Goal: Task Accomplishment & Management: Manage account settings

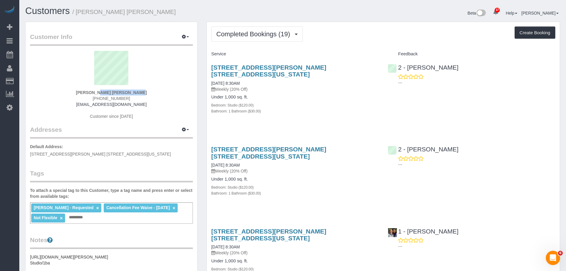
drag, startPoint x: 86, startPoint y: 93, endPoint x: 161, endPoint y: 90, distance: 75.2
click at [161, 90] on div "Campbell Chambers (917) 862-6061 cichambers92@gmail.com Customer since 2024" at bounding box center [111, 88] width 163 height 74
click at [261, 36] on span "Completed Bookings (19)" at bounding box center [254, 33] width 77 height 7
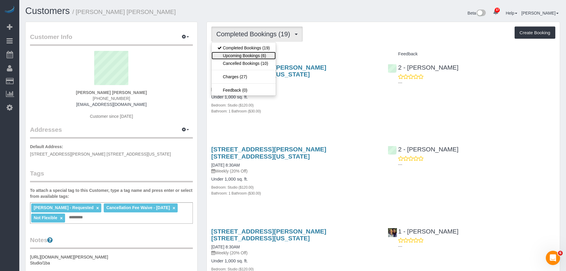
click at [261, 55] on link "Upcoming Bookings (6)" at bounding box center [244, 56] width 64 height 8
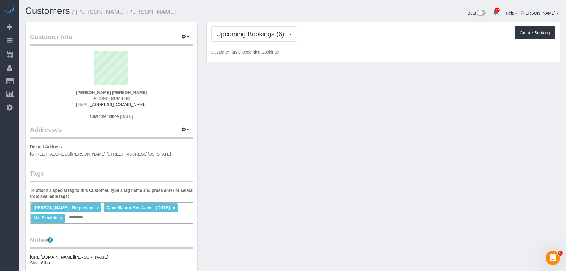
click at [329, 44] on div "Upcoming Bookings (6) Completed Bookings (19) Upcoming Bookings (6) Cancelled B…" at bounding box center [383, 42] width 353 height 40
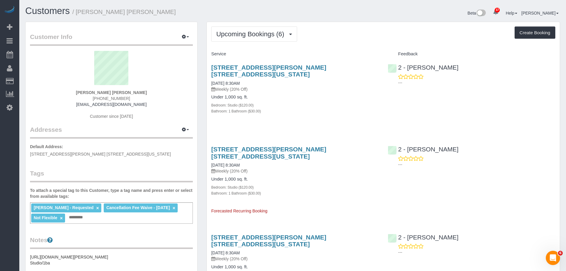
drag, startPoint x: 342, startPoint y: 48, endPoint x: 317, endPoint y: 71, distance: 33.7
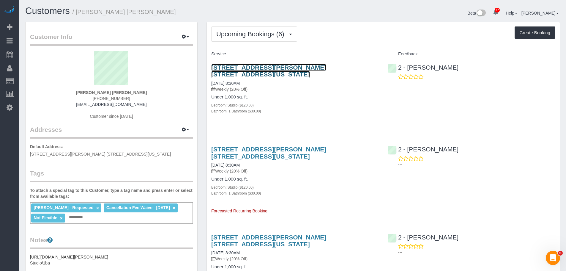
click at [315, 66] on link "1 Christopher Street, Apt. 11g, New York, NY 10014" at bounding box center [268, 71] width 115 height 14
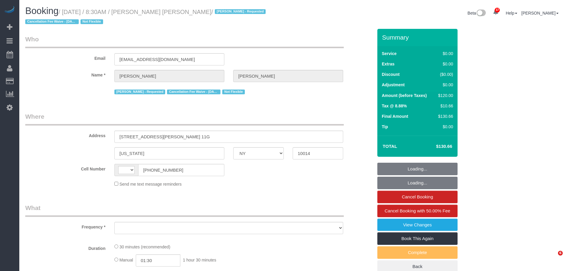
select select "NY"
select select "number:89"
select select "number:90"
select select "number:15"
select select "number:6"
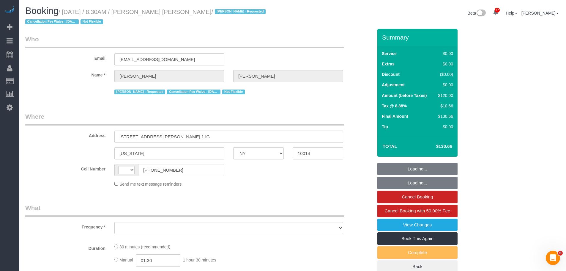
select select "string:US"
select select "string:stripe-pm_1QbW8S4VGloSiKo7zvzoUnkT"
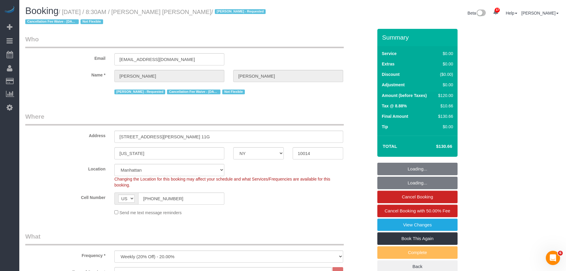
select select "object:1528"
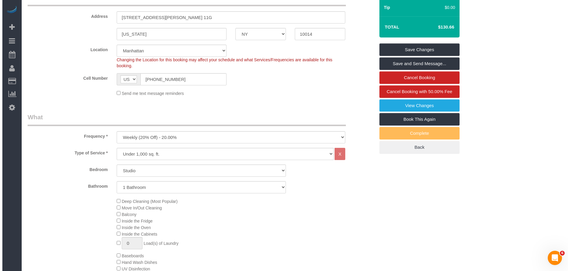
scroll to position [119, 0]
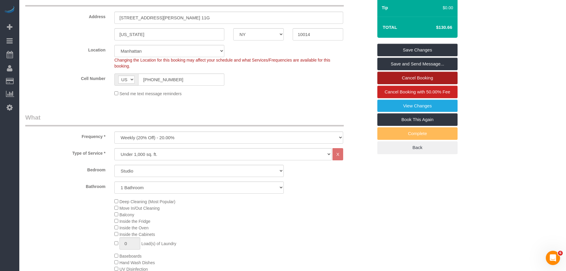
click at [431, 79] on link "Cancel Booking" at bounding box center [417, 78] width 80 height 12
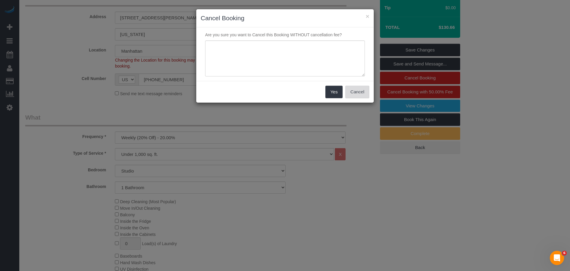
click at [355, 93] on button "Cancel" at bounding box center [358, 92] width 24 height 12
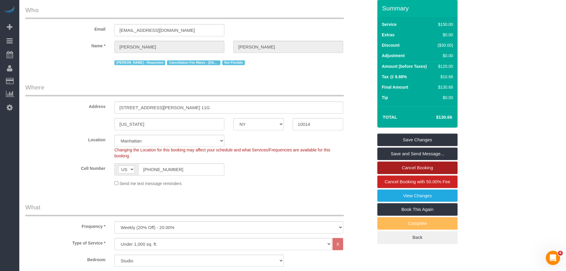
scroll to position [0, 0]
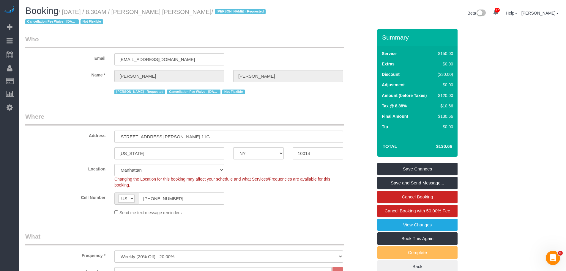
click at [68, 12] on small "/ October 09, 2025 / 8:30AM / Campbell Chambers / Alton Jasper - Requested Canc…" at bounding box center [146, 17] width 242 height 17
click at [156, 10] on small "/ October 09, 2025 / 8:30AM / Campbell Chambers / Alton Jasper - Requested Canc…" at bounding box center [146, 17] width 242 height 17
click at [189, 14] on small "/ October 09, 2025 / 8:30AM / Campbell Chambers / Alton Jasper - Requested Canc…" at bounding box center [146, 17] width 242 height 17
copy small "October 09, 2025 / 8:30AM / Campbell Chambers"
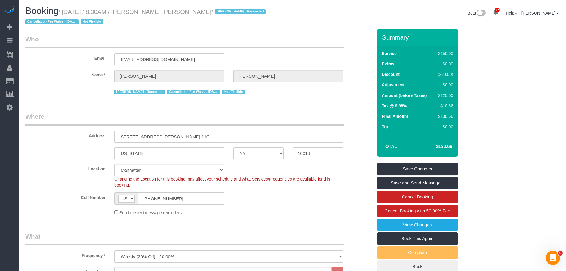
click at [289, 40] on legend "Who" at bounding box center [184, 41] width 319 height 13
click at [268, 94] on div "Alton Jasper - Requested Cancellation Fee Waive - 09/11/2025 Not Flexible" at bounding box center [228, 90] width 229 height 9
click at [417, 196] on link "Cancel Booking" at bounding box center [417, 196] width 80 height 12
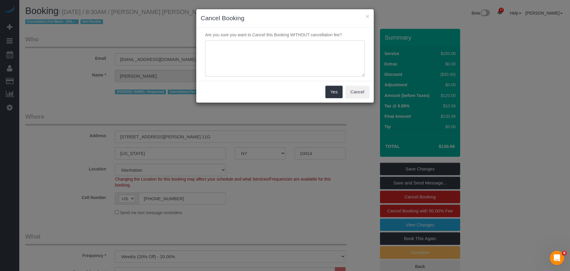
click at [263, 51] on textarea at bounding box center [285, 58] width 160 height 36
type textarea "c"
type textarea "Card Declined. Client not responsive"
click at [333, 94] on button "Yes" at bounding box center [334, 92] width 17 height 12
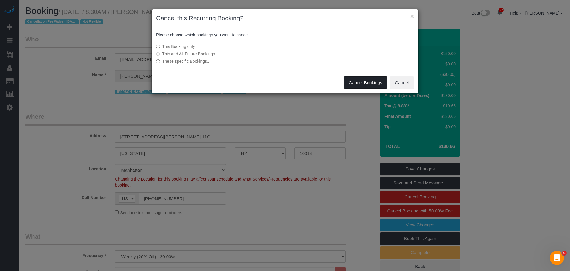
click at [359, 83] on button "Cancel Bookings" at bounding box center [366, 82] width 44 height 12
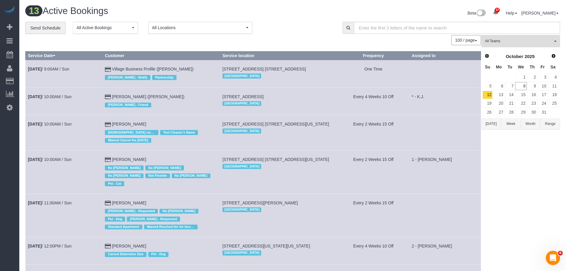
drag, startPoint x: 281, startPoint y: 24, endPoint x: 290, endPoint y: 25, distance: 8.6
click at [282, 24] on div "**********" at bounding box center [179, 28] width 308 height 12
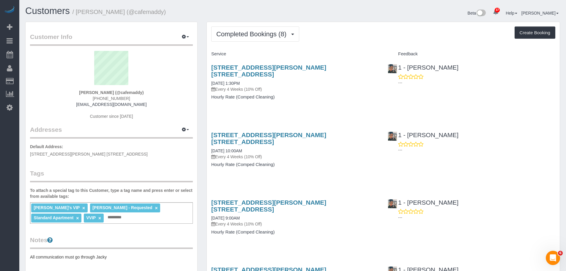
click at [244, 37] on span "Completed Bookings (8)" at bounding box center [252, 33] width 73 height 7
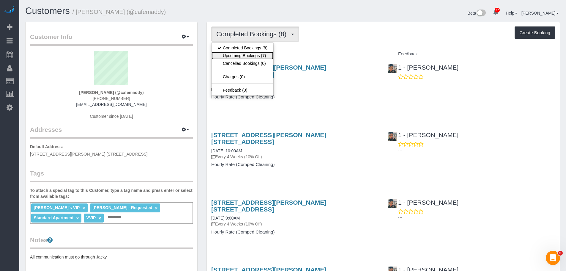
drag, startPoint x: 244, startPoint y: 55, endPoint x: 341, endPoint y: 47, distance: 96.9
click at [244, 55] on link "Upcoming Bookings (7)" at bounding box center [243, 56] width 62 height 8
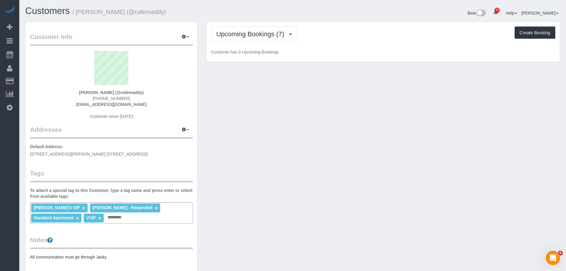
click at [348, 45] on div "Upcoming Bookings (7) Completed Bookings (8) Upcoming Bookings (7) Cancelled Bo…" at bounding box center [383, 42] width 353 height 40
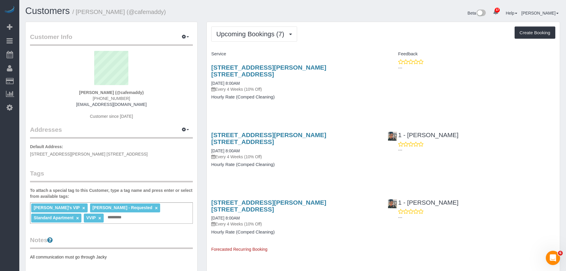
click at [355, 98] on div "233 Schermerhorn Street, Apt. 12f, Brooklyn, NY 11201 10/09/2025 8:00AM Every 4…" at bounding box center [295, 85] width 176 height 53
click at [466, 50] on div "Feedback" at bounding box center [471, 54] width 176 height 10
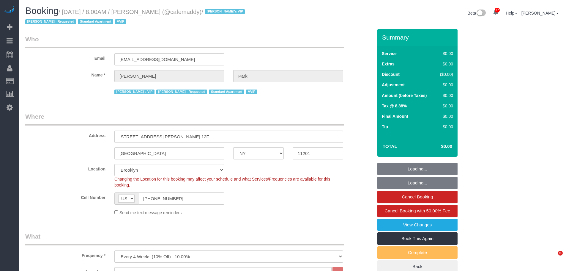
select select "NY"
select select "120"
select select "spot1"
select select "number:57"
select select "number:90"
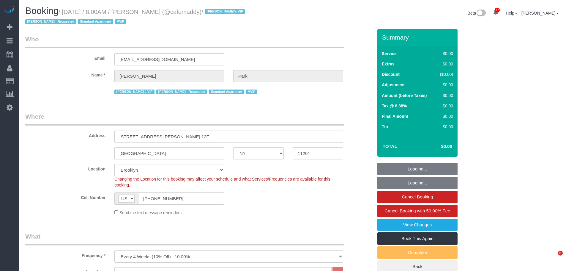
select select "number:15"
select select "number:5"
select select "11193"
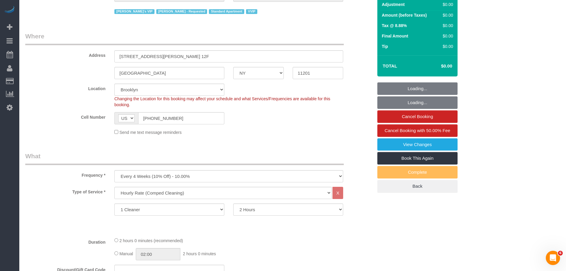
scroll to position [30, 0]
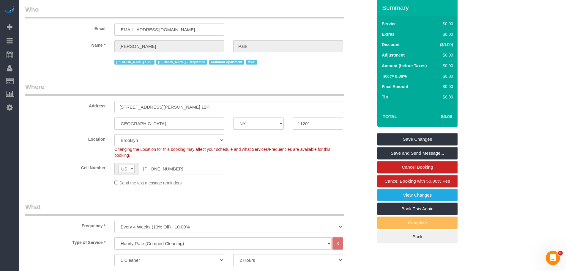
click at [278, 83] on legend "Where" at bounding box center [184, 88] width 319 height 13
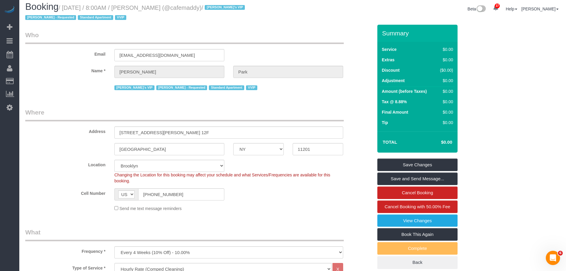
scroll to position [0, 0]
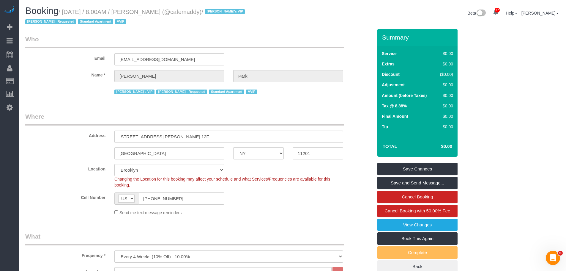
click at [261, 40] on legend "Who" at bounding box center [184, 41] width 319 height 13
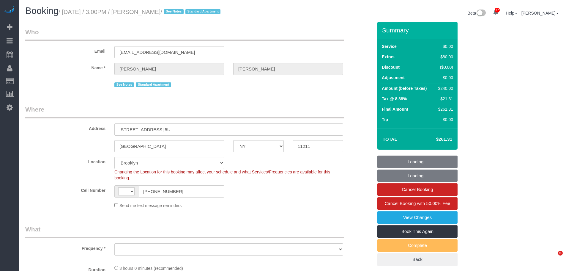
select select "NY"
select select "number:57"
select select "number:77"
select select "number:15"
select select "number:6"
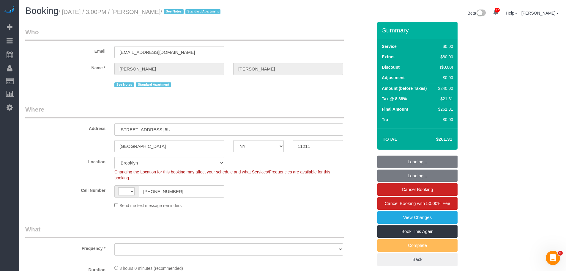
select select "string:[GEOGRAPHIC_DATA]"
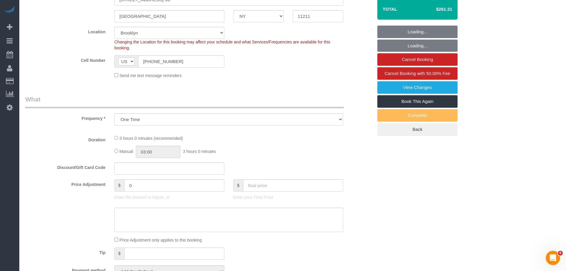
select select "object:979"
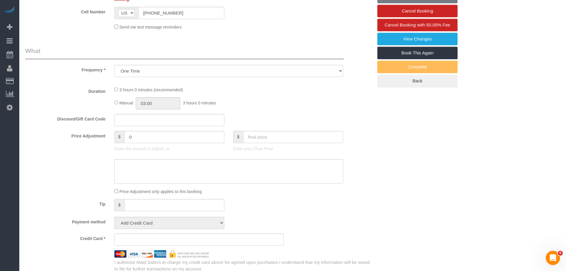
select select "spot1"
select select "1"
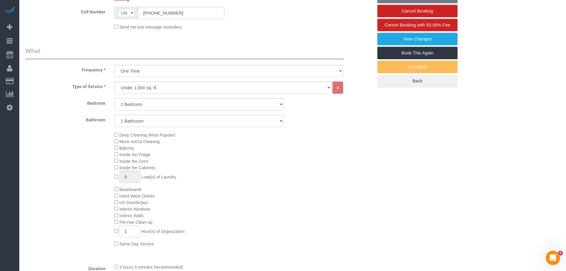
select select "string:stripe-pm_1Rv6aJ4VGloSiKo7WRraLehv"
select select "1"
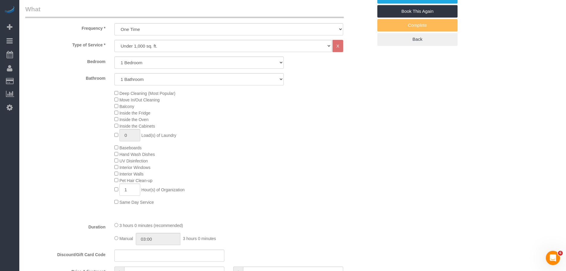
scroll to position [119, 0]
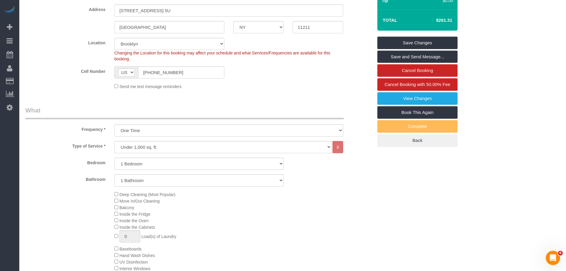
click at [293, 76] on div "Cell Number AF AL DZ AD AO AI AQ AG AR AM AW AU AT AZ BS BH BD BB BY BE BZ BJ B…" at bounding box center [199, 72] width 357 height 12
click at [431, 100] on link "View Changes" at bounding box center [417, 98] width 80 height 12
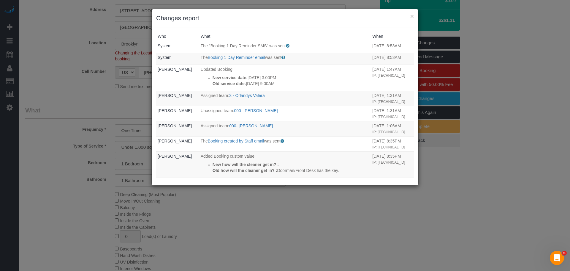
click at [414, 18] on div "× Changes report" at bounding box center [285, 18] width 267 height 18
click at [414, 18] on button "×" at bounding box center [413, 16] width 4 height 6
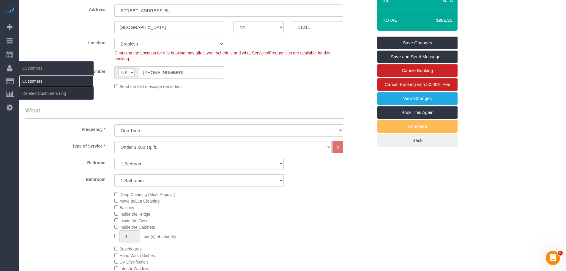
click at [46, 78] on link "Customers" at bounding box center [56, 81] width 74 height 12
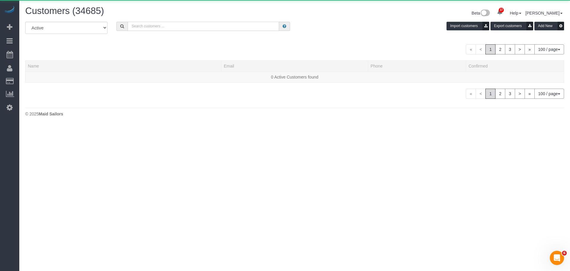
click at [175, 25] on input "text" at bounding box center [204, 26] width 152 height 9
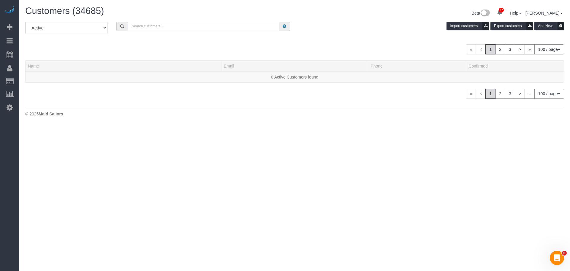
paste input "Daniel Driscoll"
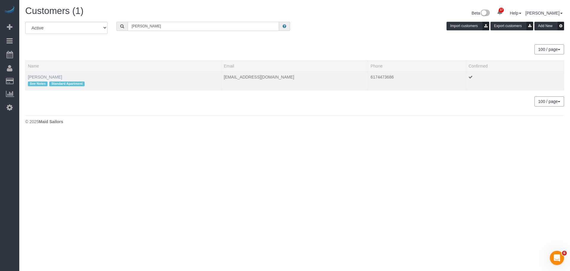
type input "Daniel Driscoll"
click at [40, 79] on link "Daniel Driscoll" at bounding box center [45, 77] width 34 height 5
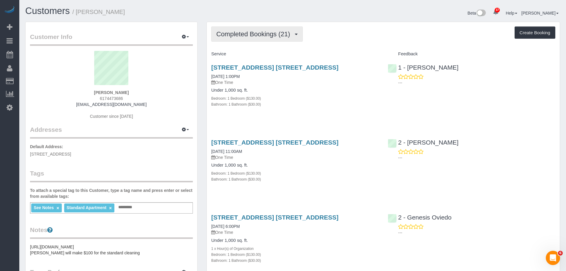
click at [263, 34] on span "Completed Bookings (21)" at bounding box center [254, 33] width 77 height 7
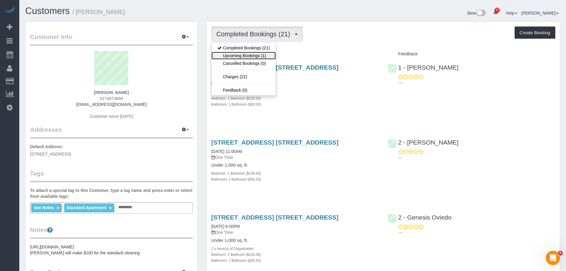
click at [260, 55] on link "Upcoming Bookings (1)" at bounding box center [244, 56] width 64 height 8
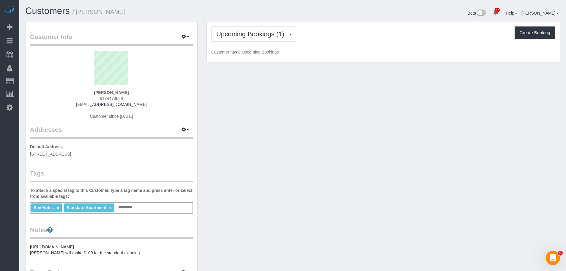
click at [357, 48] on div "Upcoming Bookings (1) Completed Bookings (21) Upcoming Bookings (1) Cancelled B…" at bounding box center [383, 42] width 353 height 40
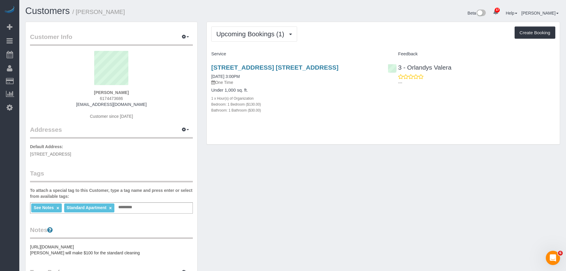
click at [350, 45] on div "Upcoming Bookings (1) Completed Bookings (21) Upcoming Bookings (1) Cancelled B…" at bounding box center [383, 83] width 353 height 122
click at [349, 46] on div "Upcoming Bookings (1) Completed Bookings (21) Upcoming Bookings (1) Cancelled B…" at bounding box center [383, 83] width 353 height 122
click at [250, 31] on span "Upcoming Bookings (1)" at bounding box center [251, 33] width 71 height 7
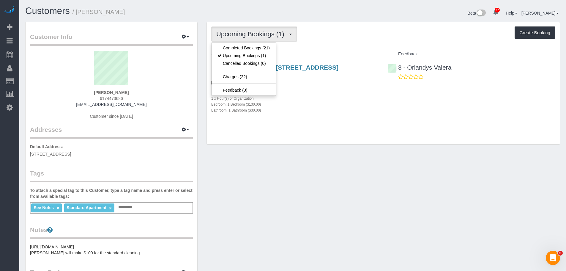
click at [337, 43] on div "Upcoming Bookings (1) Completed Bookings (21) Upcoming Bookings (1) Cancelled B…" at bounding box center [383, 83] width 353 height 122
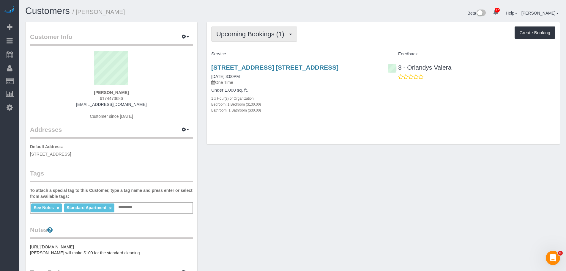
click at [241, 30] on button "Upcoming Bookings (1)" at bounding box center [254, 33] width 86 height 15
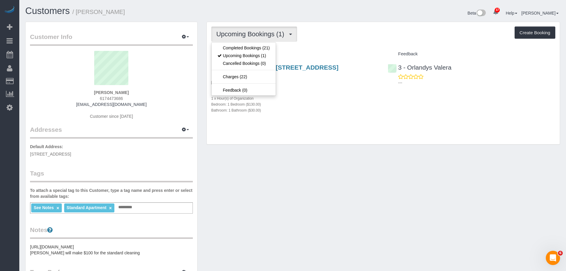
click at [336, 46] on div "Upcoming Bookings (1) Completed Bookings (21) Upcoming Bookings (1) Cancelled B…" at bounding box center [383, 83] width 353 height 122
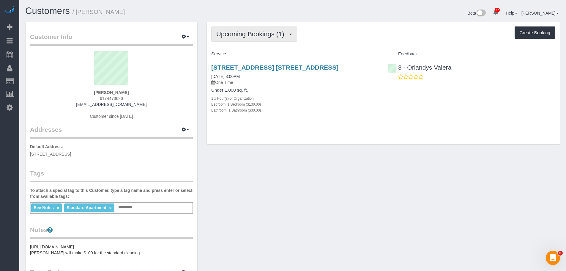
click at [252, 34] on span "Upcoming Bookings (1)" at bounding box center [251, 33] width 71 height 7
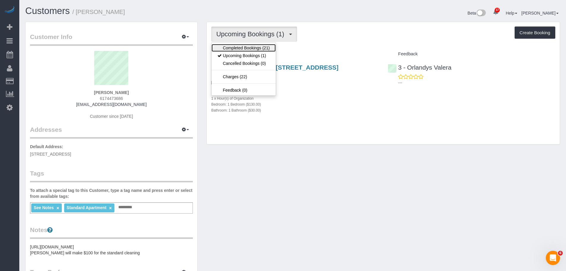
click at [254, 46] on link "Completed Bookings (21)" at bounding box center [244, 48] width 64 height 8
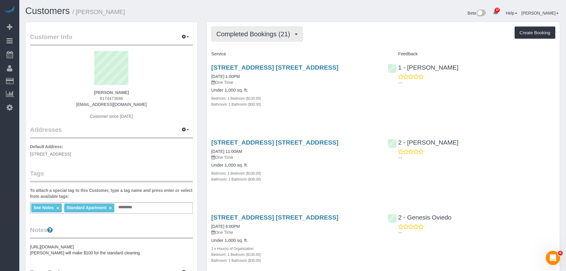
click at [257, 33] on span "Completed Bookings (21)" at bounding box center [254, 33] width 77 height 7
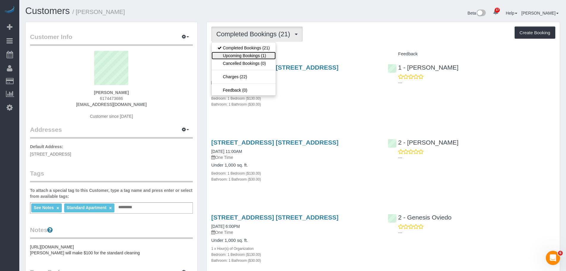
click at [261, 54] on link "Upcoming Bookings (1)" at bounding box center [244, 56] width 64 height 8
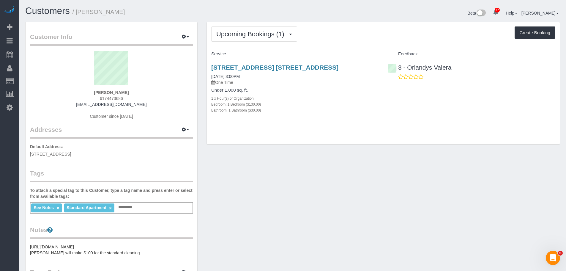
click at [331, 45] on div "Upcoming Bookings (1) Completed Bookings (21) Upcoming Bookings (1) Cancelled B…" at bounding box center [383, 83] width 353 height 122
click at [245, 32] on span "Upcoming Bookings (1)" at bounding box center [251, 33] width 71 height 7
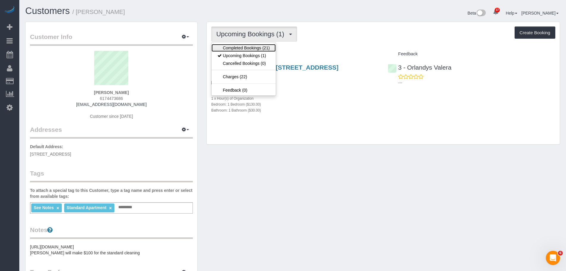
click at [237, 49] on link "Completed Bookings (21)" at bounding box center [244, 48] width 64 height 8
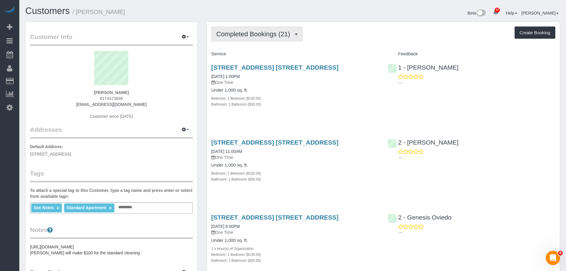
click at [260, 29] on button "Completed Bookings (21)" at bounding box center [257, 33] width 92 height 15
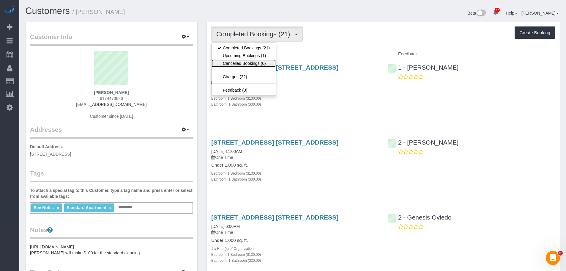
click at [264, 59] on link "Cancelled Bookings (0)" at bounding box center [244, 63] width 64 height 8
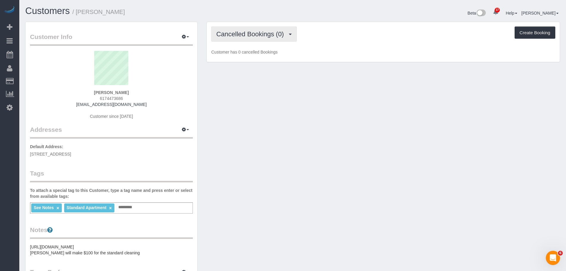
click at [265, 37] on span "Cancelled Bookings (0)" at bounding box center [251, 33] width 70 height 7
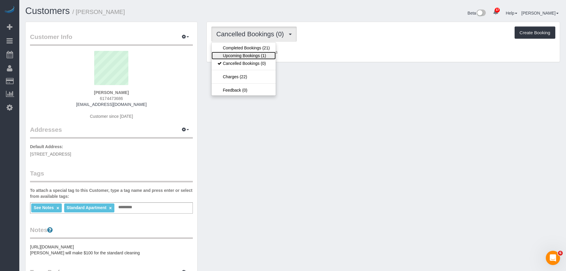
click at [256, 56] on link "Upcoming Bookings (1)" at bounding box center [244, 56] width 64 height 8
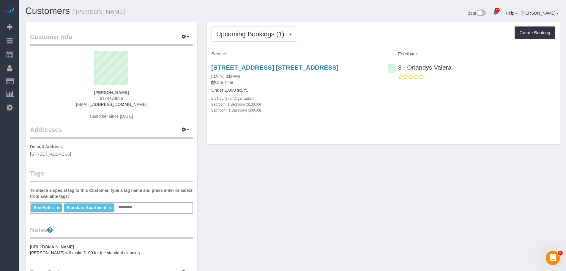
click at [354, 48] on div "Upcoming Bookings (1) Completed Bookings (21) Upcoming Bookings (1) Cancelled B…" at bounding box center [383, 83] width 353 height 122
click at [264, 31] on span "Upcoming Bookings (1)" at bounding box center [251, 33] width 71 height 7
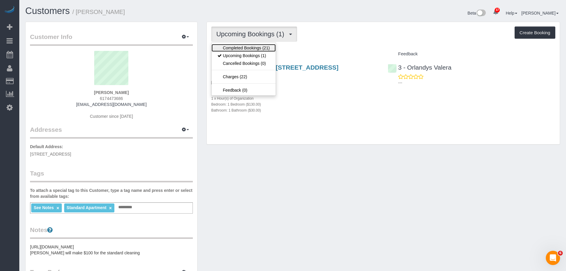
click at [261, 48] on link "Completed Bookings (21)" at bounding box center [244, 48] width 64 height 8
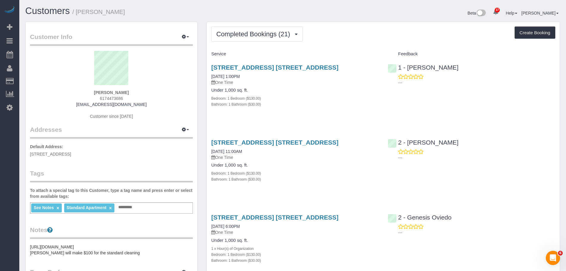
click at [368, 114] on div "544 Union Avenue, Apt. 5u, Brooklyn, NY 11211 09/05/2025 1:00PM One Time Under …" at bounding box center [295, 89] width 176 height 60
click at [335, 115] on div "544 Union Avenue, Apt. 5u, Brooklyn, NY 11211 09/05/2025 1:00PM One Time Under …" at bounding box center [295, 89] width 176 height 60
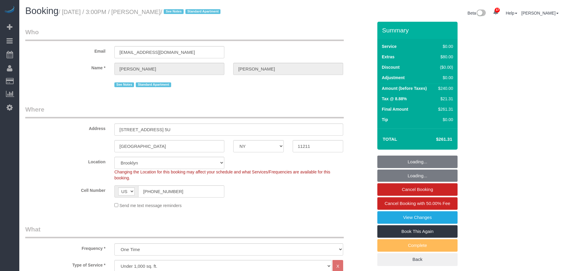
select select "NY"
select select "string:stripe-pm_1Rv6aJ4VGloSiKo7WRraLehv"
select select "spot1"
select select "number:57"
select select "number:77"
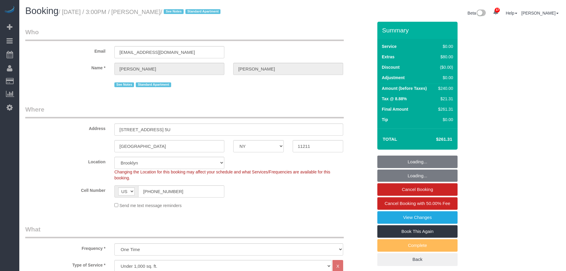
select select "number:15"
select select "number:6"
select select "object:1471"
select select "spot50"
select select "1"
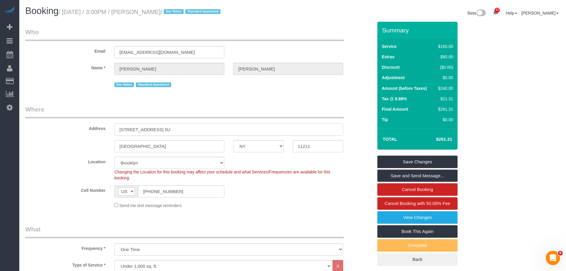
drag, startPoint x: 200, startPoint y: 127, endPoint x: 113, endPoint y: 130, distance: 86.8
drag, startPoint x: 324, startPoint y: 144, endPoint x: 302, endPoint y: 146, distance: 21.8
click at [268, 144] on div "[GEOGRAPHIC_DATA] AK AL AR AZ CA CO CT DC DE [GEOGRAPHIC_DATA] [GEOGRAPHIC_DATA…" at bounding box center [199, 146] width 357 height 12
drag, startPoint x: 279, startPoint y: 40, endPoint x: 198, endPoint y: 35, distance: 81.0
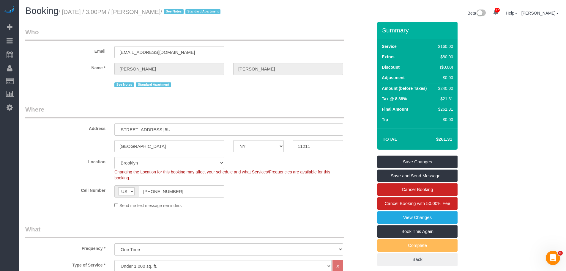
click at [279, 40] on legend "Who" at bounding box center [184, 34] width 319 height 13
click at [285, 38] on legend "Who" at bounding box center [184, 34] width 319 height 13
click at [33, 64] on sui-booking-customer "Email [EMAIL_ADDRESS][DOMAIN_NAME] Name * [PERSON_NAME][GEOGRAPHIC_DATA] See No…" at bounding box center [199, 58] width 348 height 61
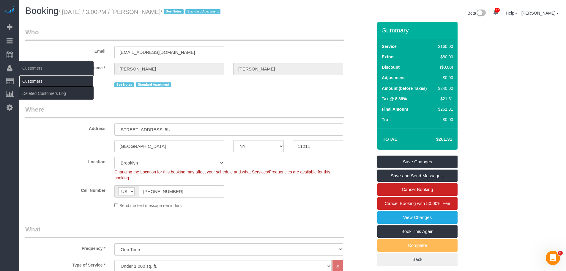
click at [47, 82] on link "Customers" at bounding box center [56, 81] width 74 height 12
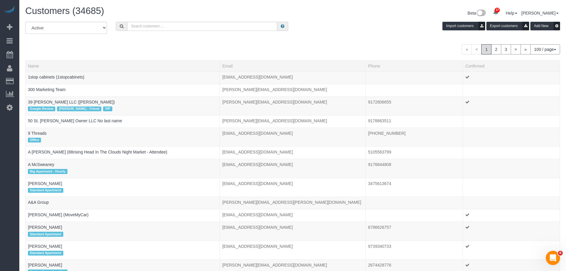
click at [323, 53] on div "« < 1 2 3 > » 100 / page 10 / page 20 / page 30 / page 40 / page 50 / page 100 …" at bounding box center [292, 49] width 535 height 10
